Goal: Find specific page/section: Find specific page/section

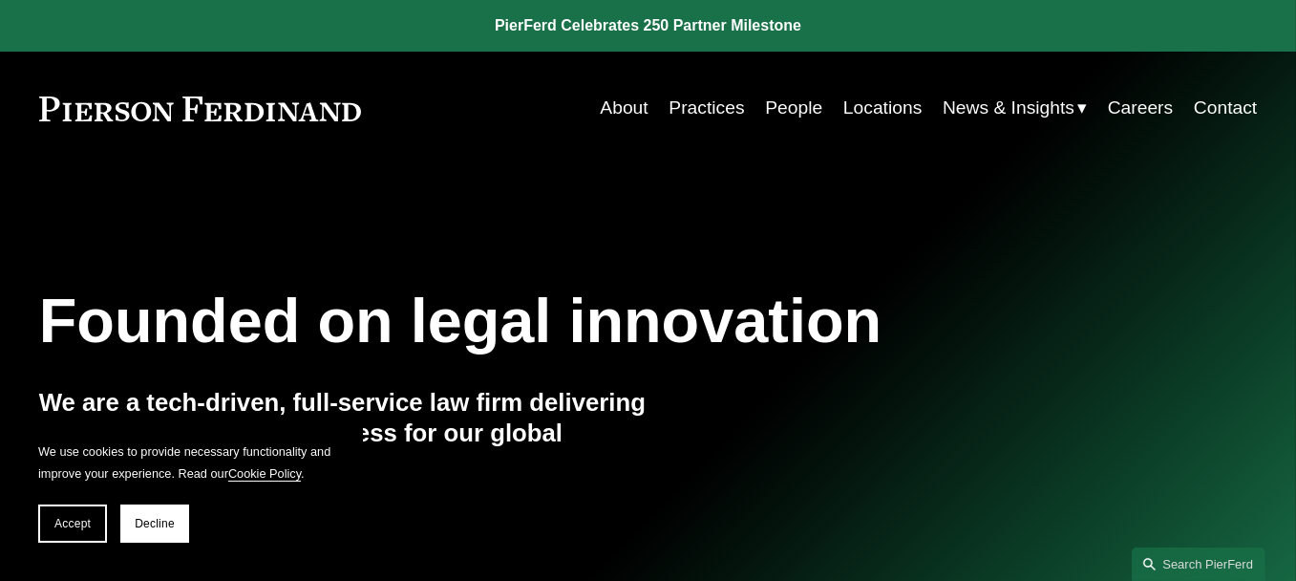
click at [884, 118] on link "Locations" at bounding box center [883, 108] width 78 height 37
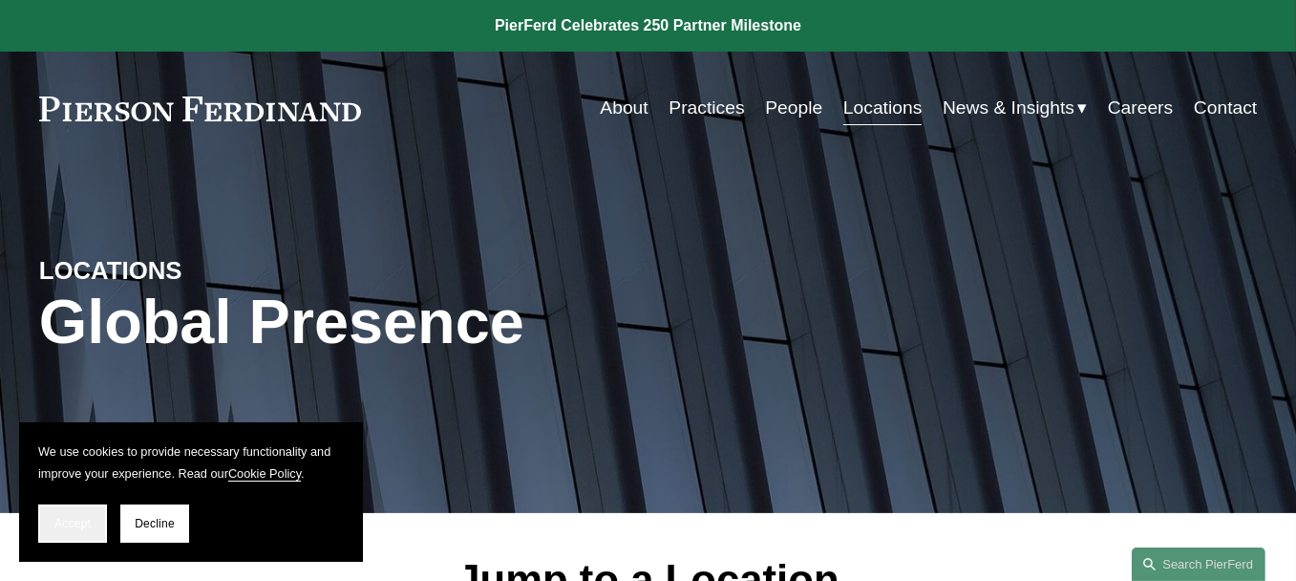
click at [50, 523] on button "Accept" at bounding box center [72, 523] width 69 height 38
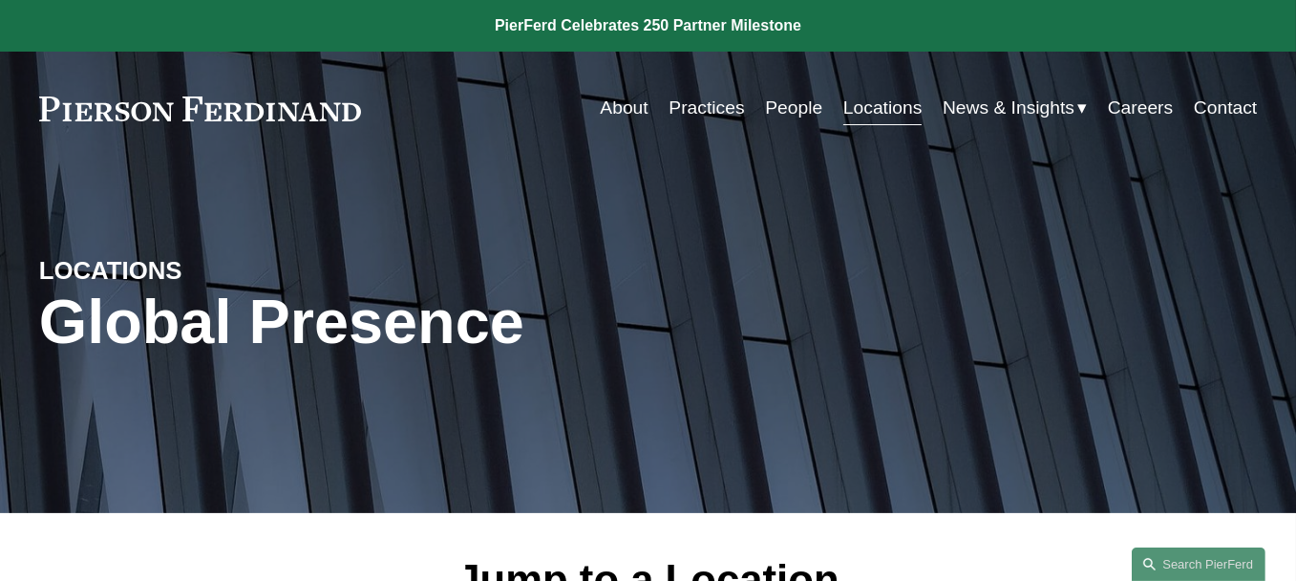
scroll to position [508, 0]
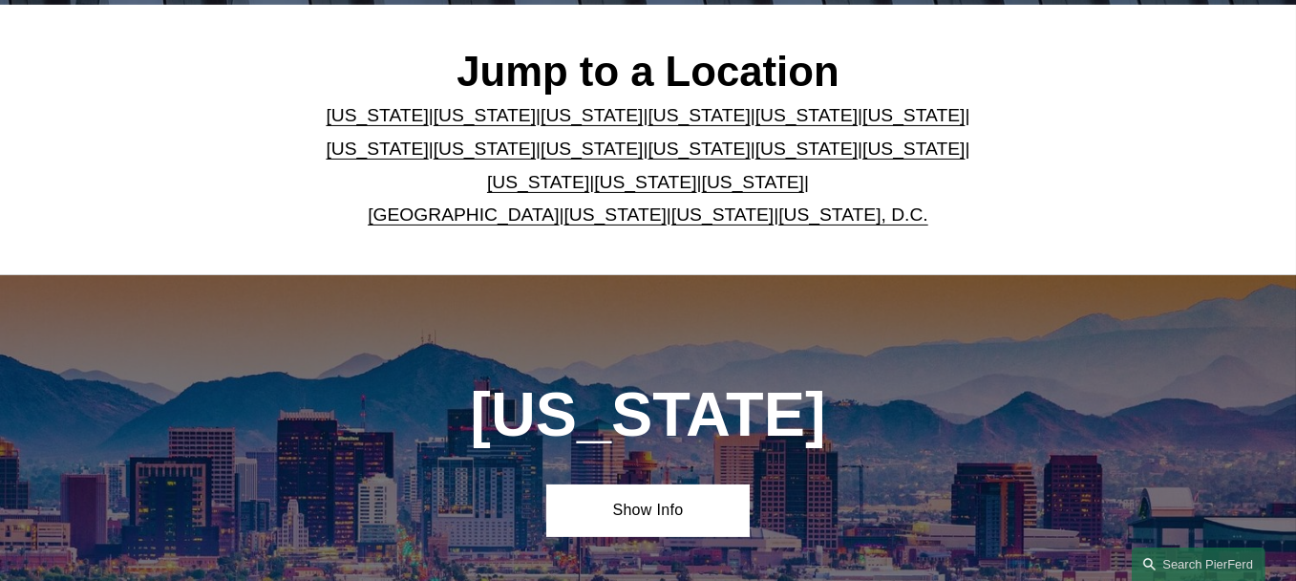
click at [648, 118] on link "[US_STATE]" at bounding box center [699, 115] width 102 height 20
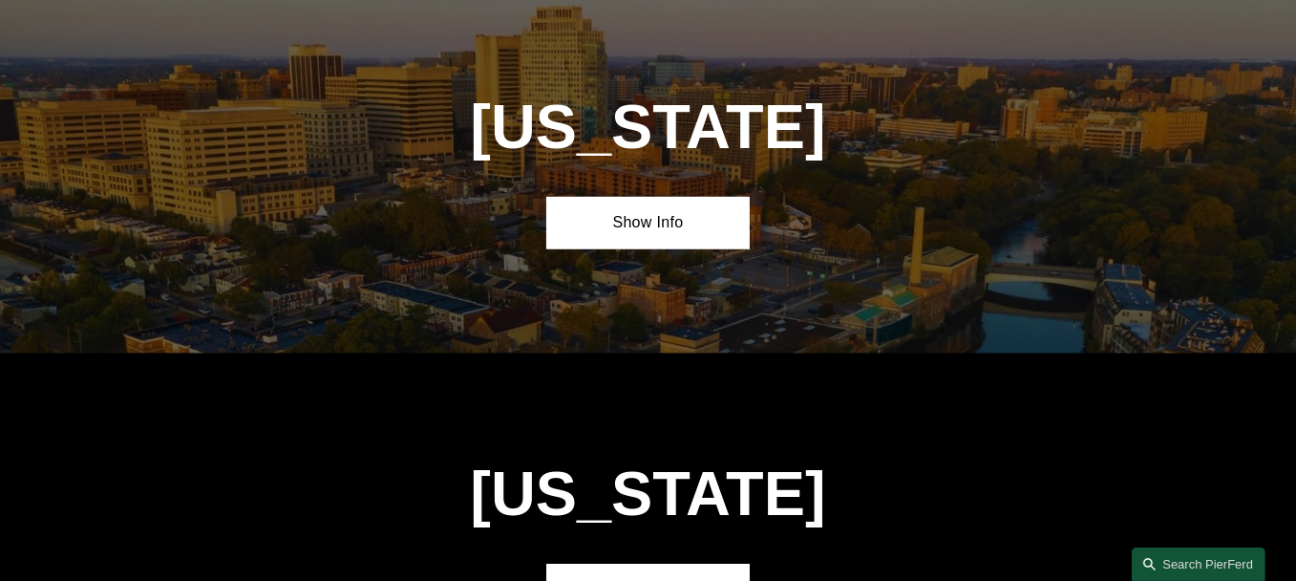
scroll to position [1901, 0]
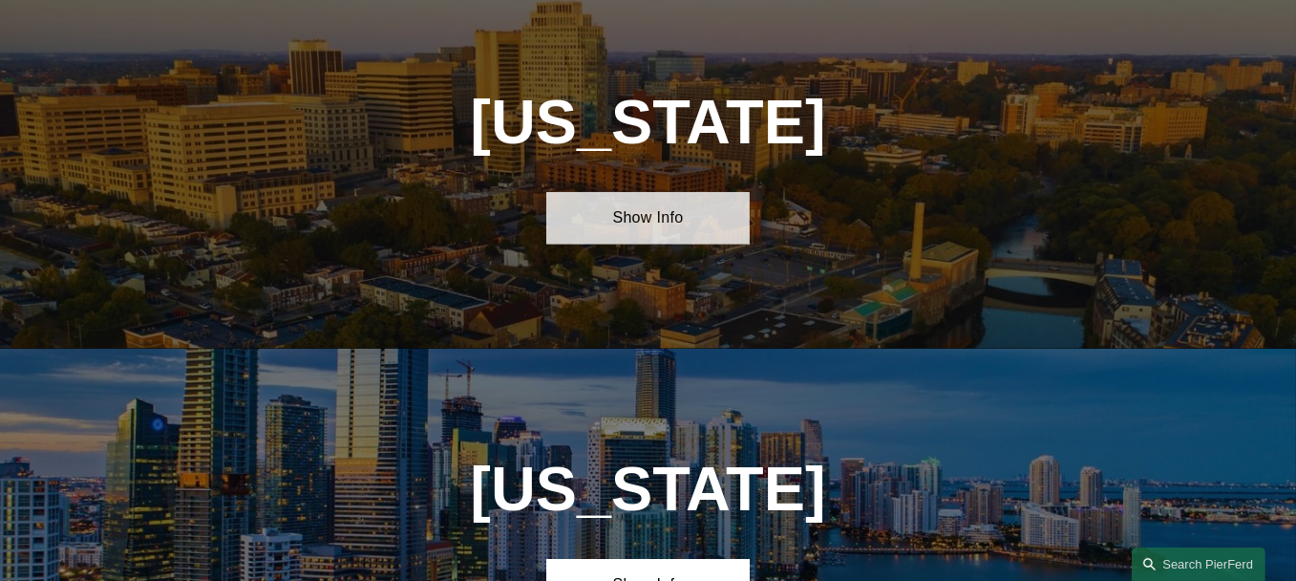
click at [646, 233] on link "Show Info" at bounding box center [647, 218] width 203 height 53
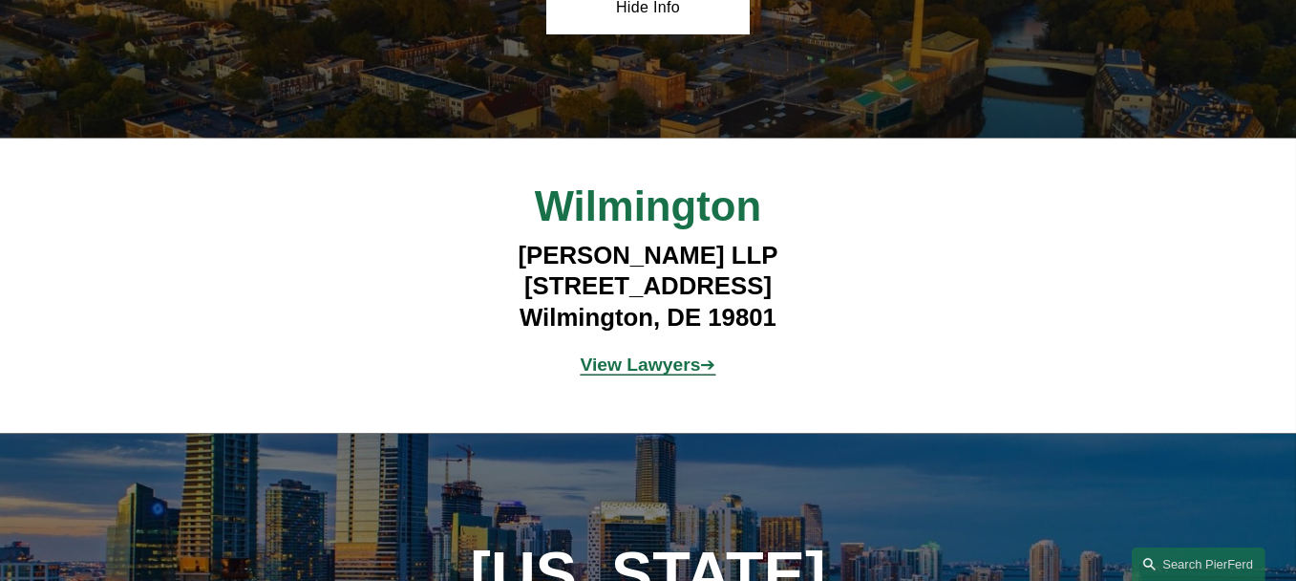
scroll to position [2130, 0]
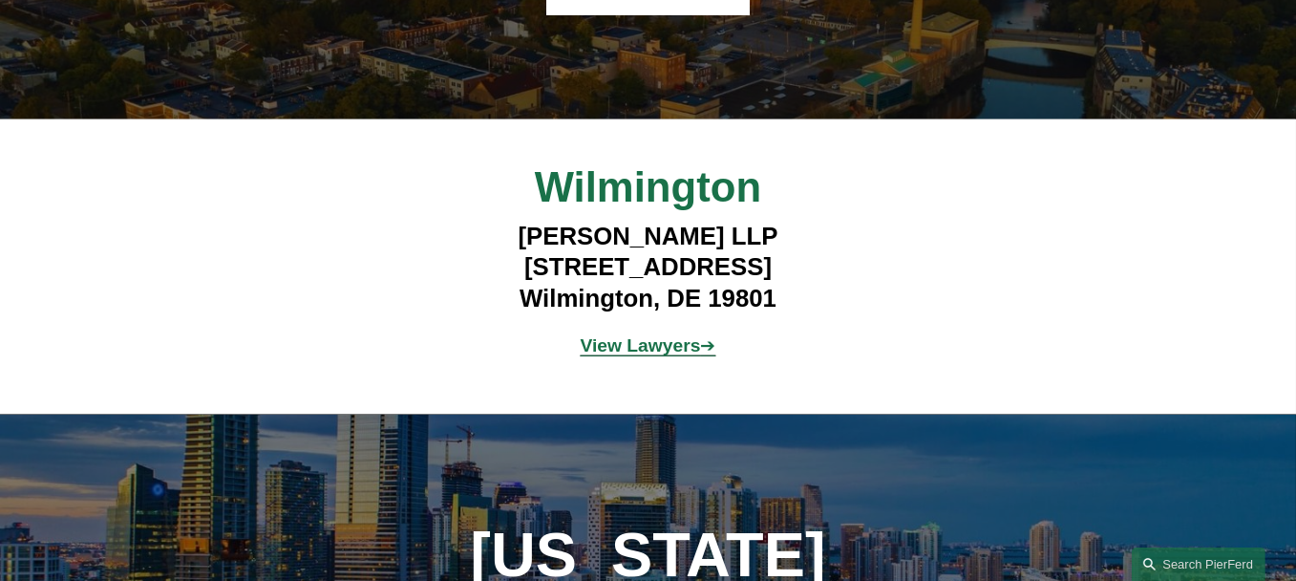
click at [639, 355] on strong "View Lawyers" at bounding box center [641, 345] width 120 height 20
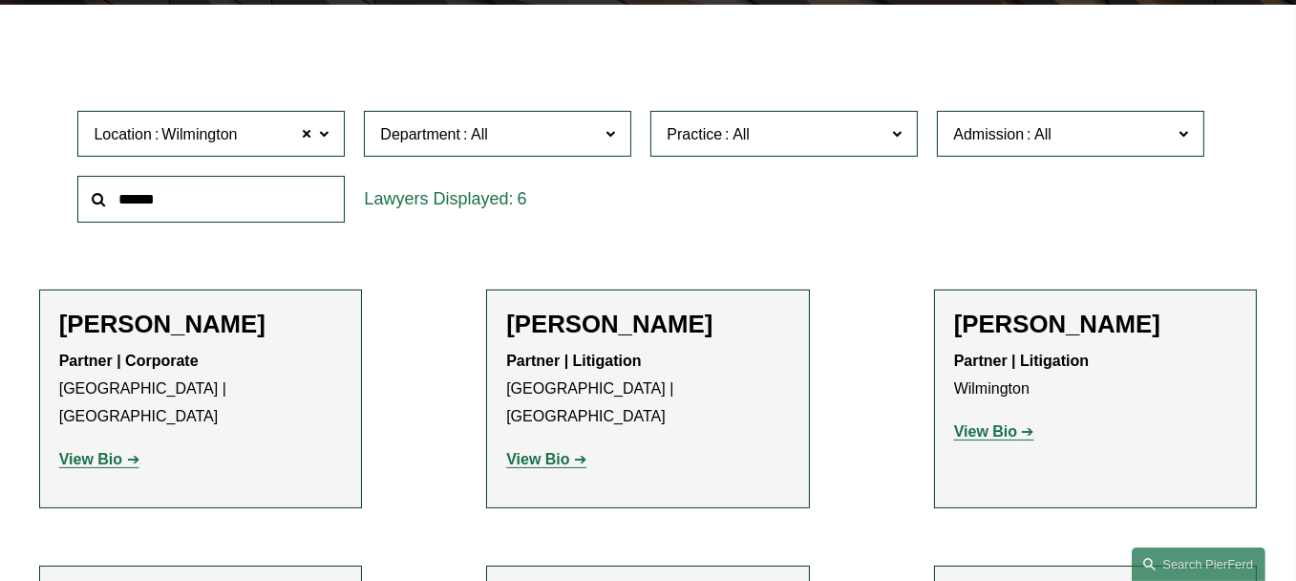
scroll to position [1016, 0]
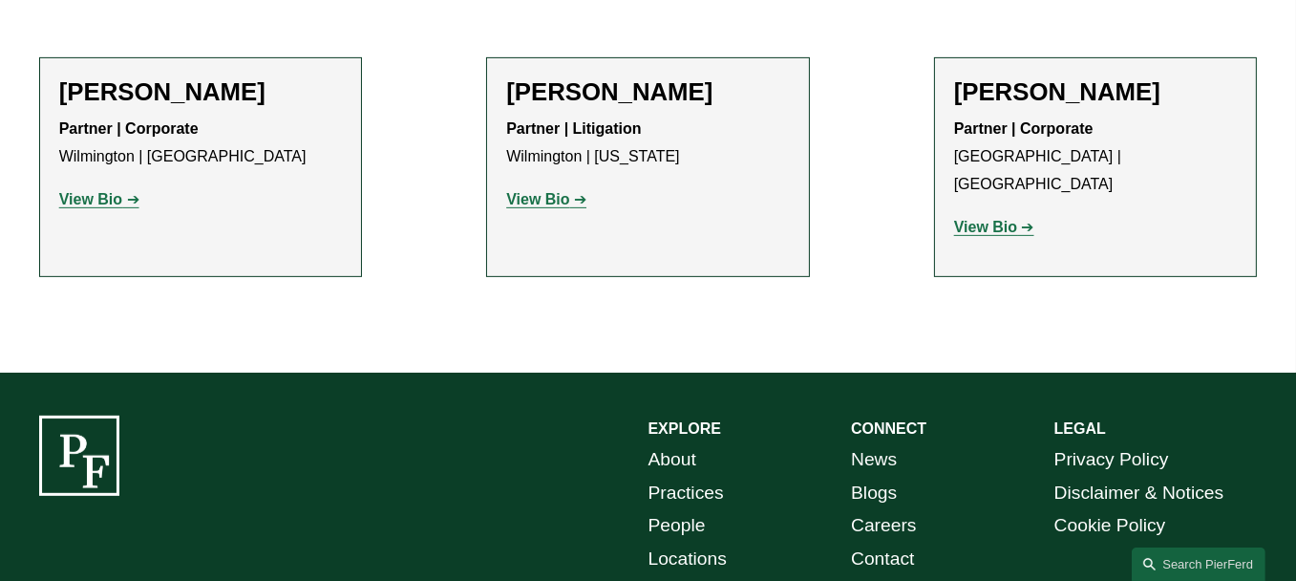
click at [532, 191] on strong "View Bio" at bounding box center [537, 199] width 63 height 16
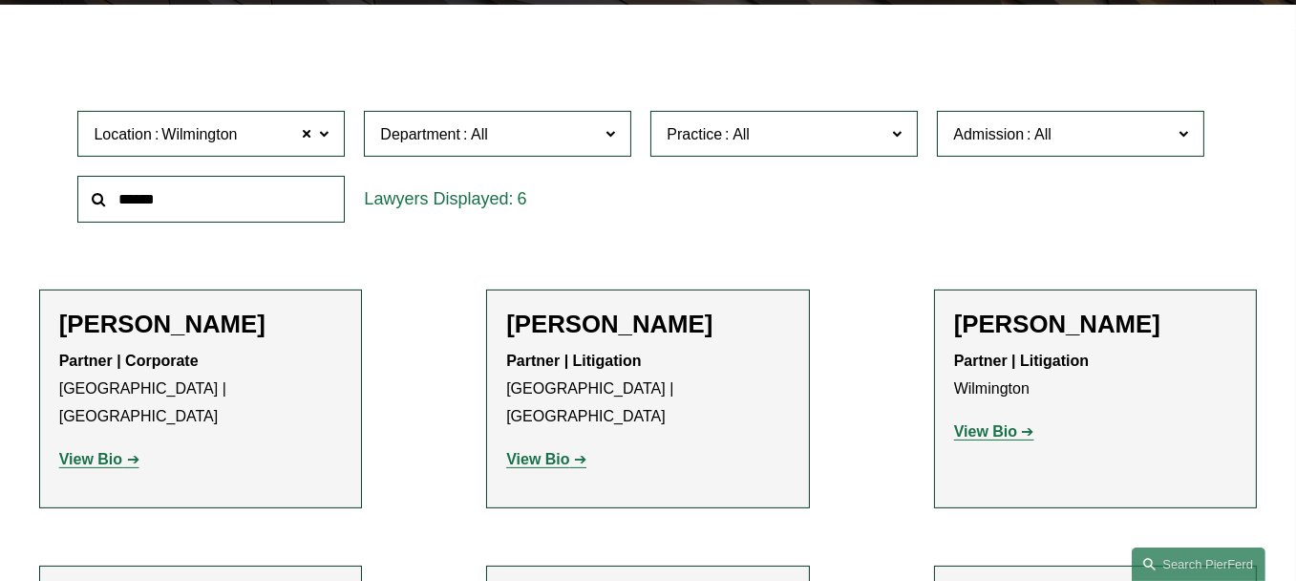
scroll to position [0, 0]
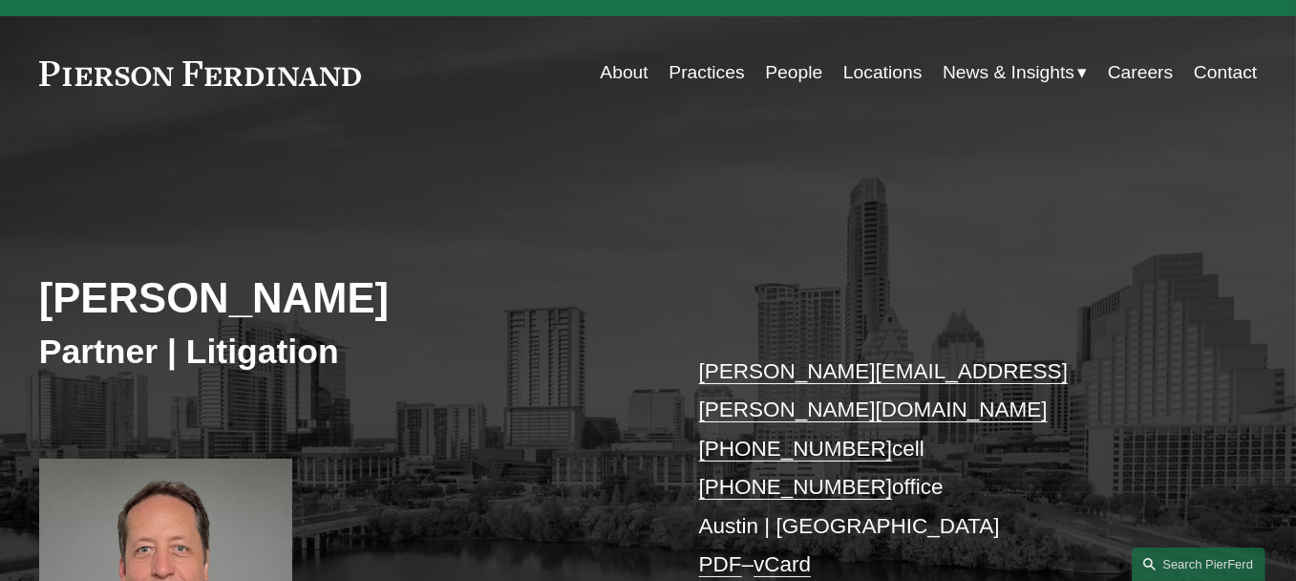
scroll to position [38, 0]
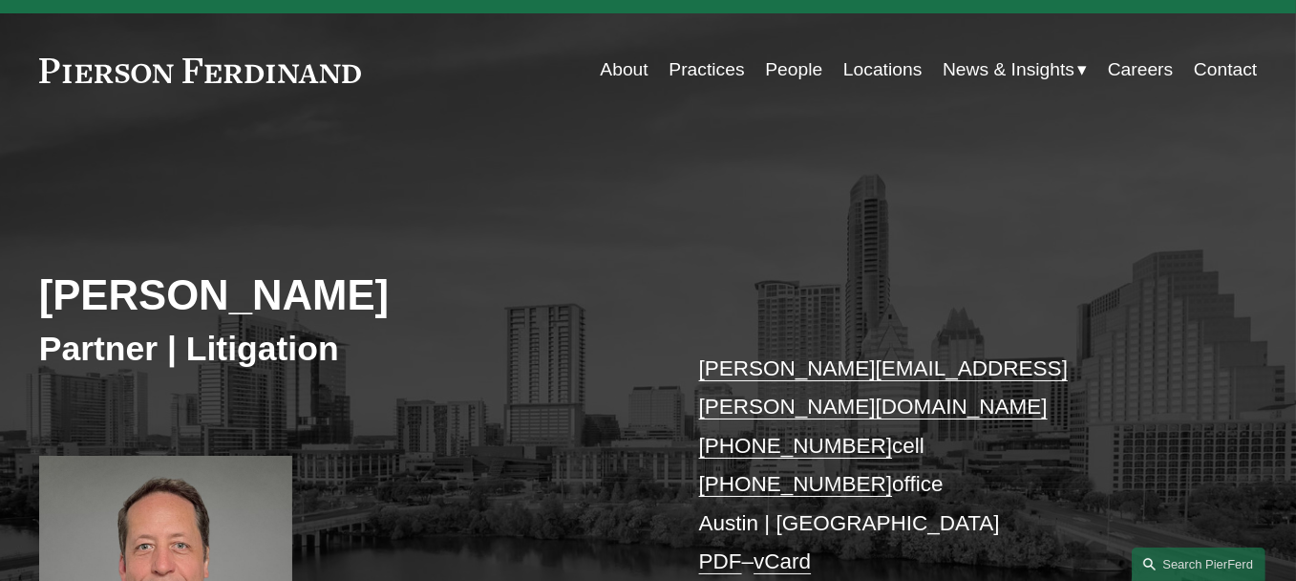
drag, startPoint x: 0, startPoint y: 0, endPoint x: 317, endPoint y: 224, distance: 388.6
click at [317, 224] on div "[PERSON_NAME] Partner | Litigation [PERSON_NAME][EMAIL_ADDRESS][PERSON_NAME][DO…" at bounding box center [648, 420] width 1296 height 586
